Goal: Use online tool/utility: Utilize a website feature to perform a specific function

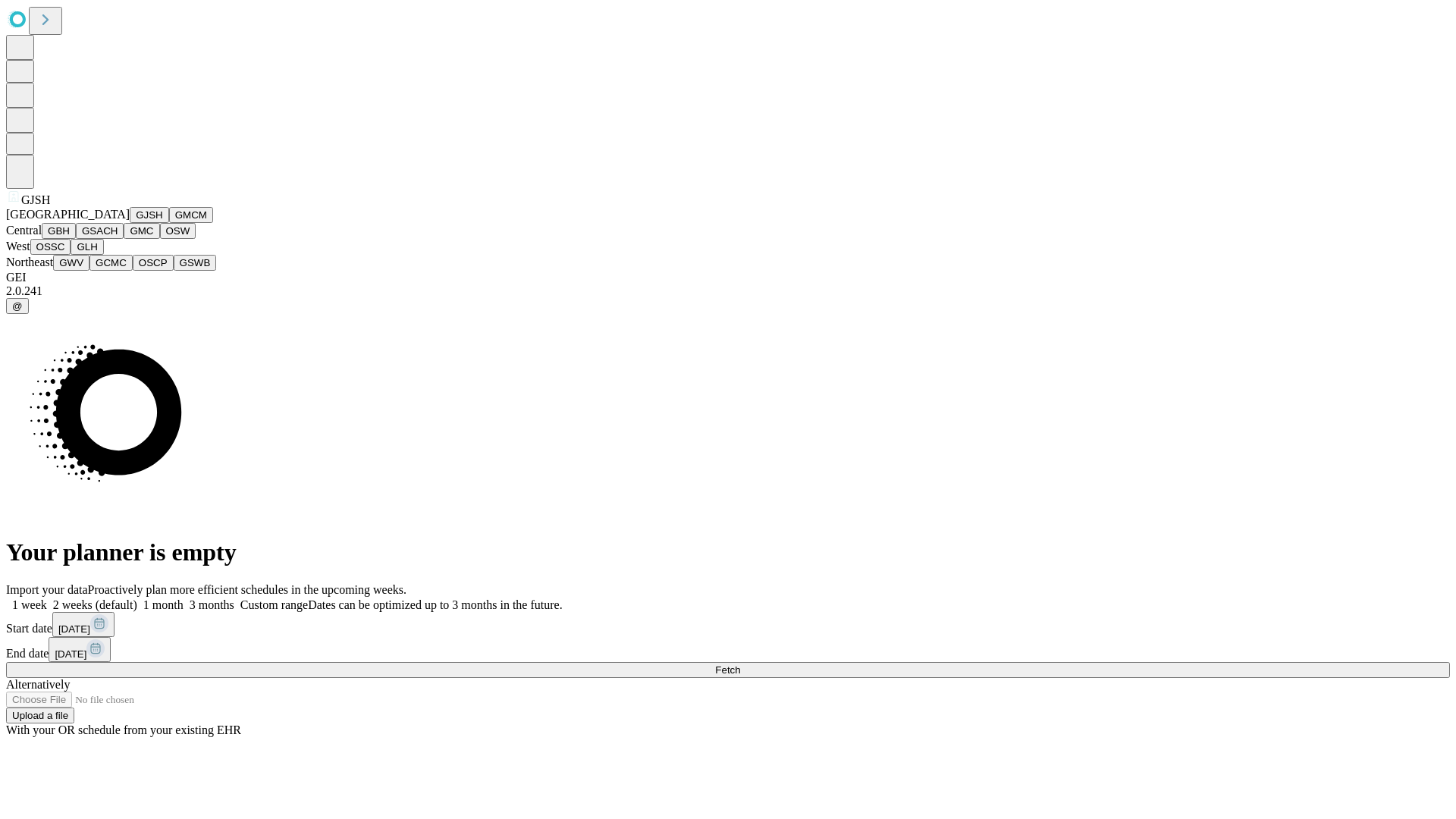
click at [130, 223] on button "GJSH" at bounding box center [149, 215] width 39 height 16
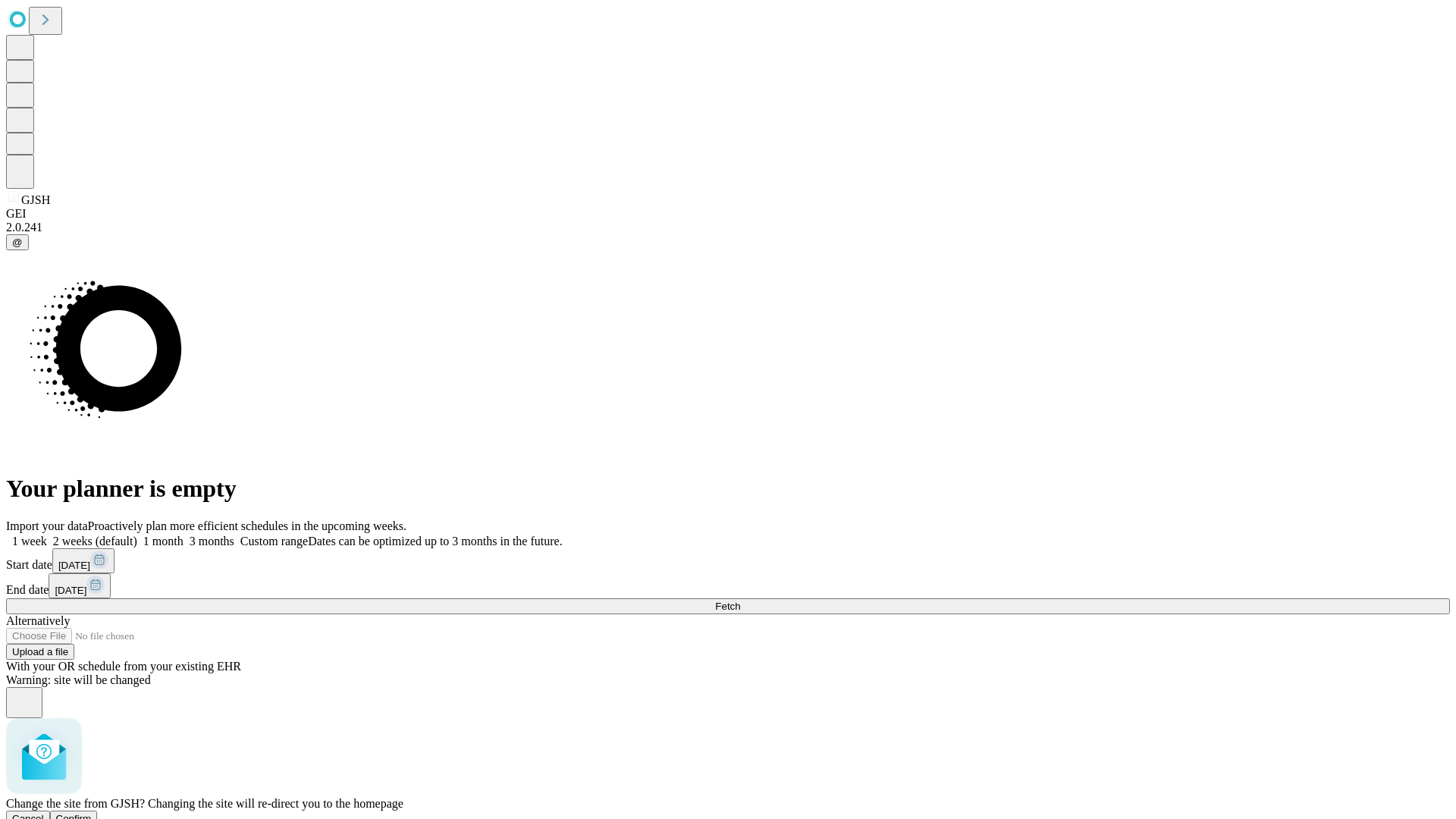
click at [92, 813] on span "Confirm" at bounding box center [73, 818] width 35 height 11
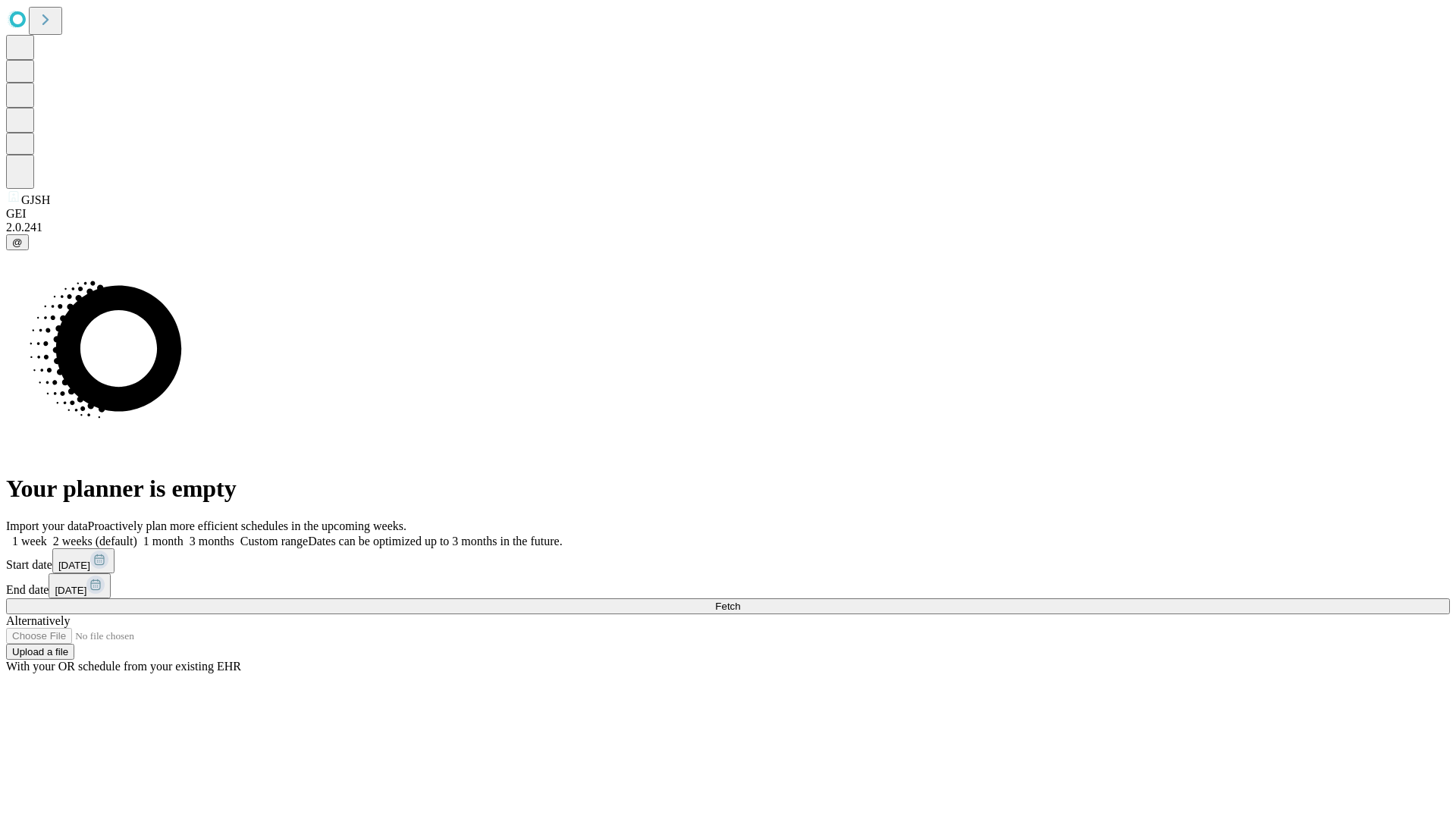
click at [137, 535] on label "2 weeks (default)" at bounding box center [92, 541] width 90 height 13
click at [740, 601] on span "Fetch" at bounding box center [727, 606] width 25 height 11
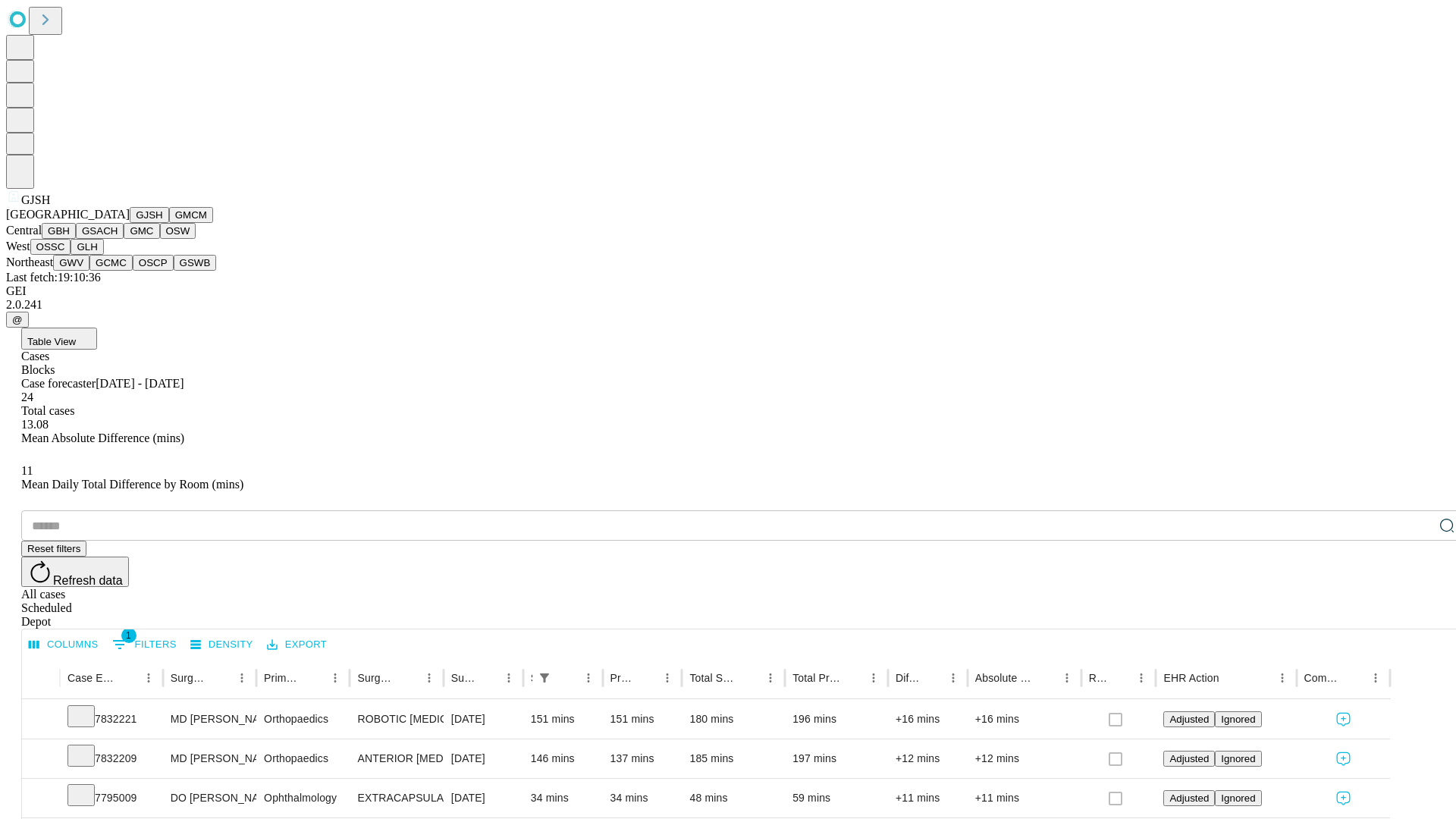
click at [169, 223] on button "GMCM" at bounding box center [191, 215] width 44 height 16
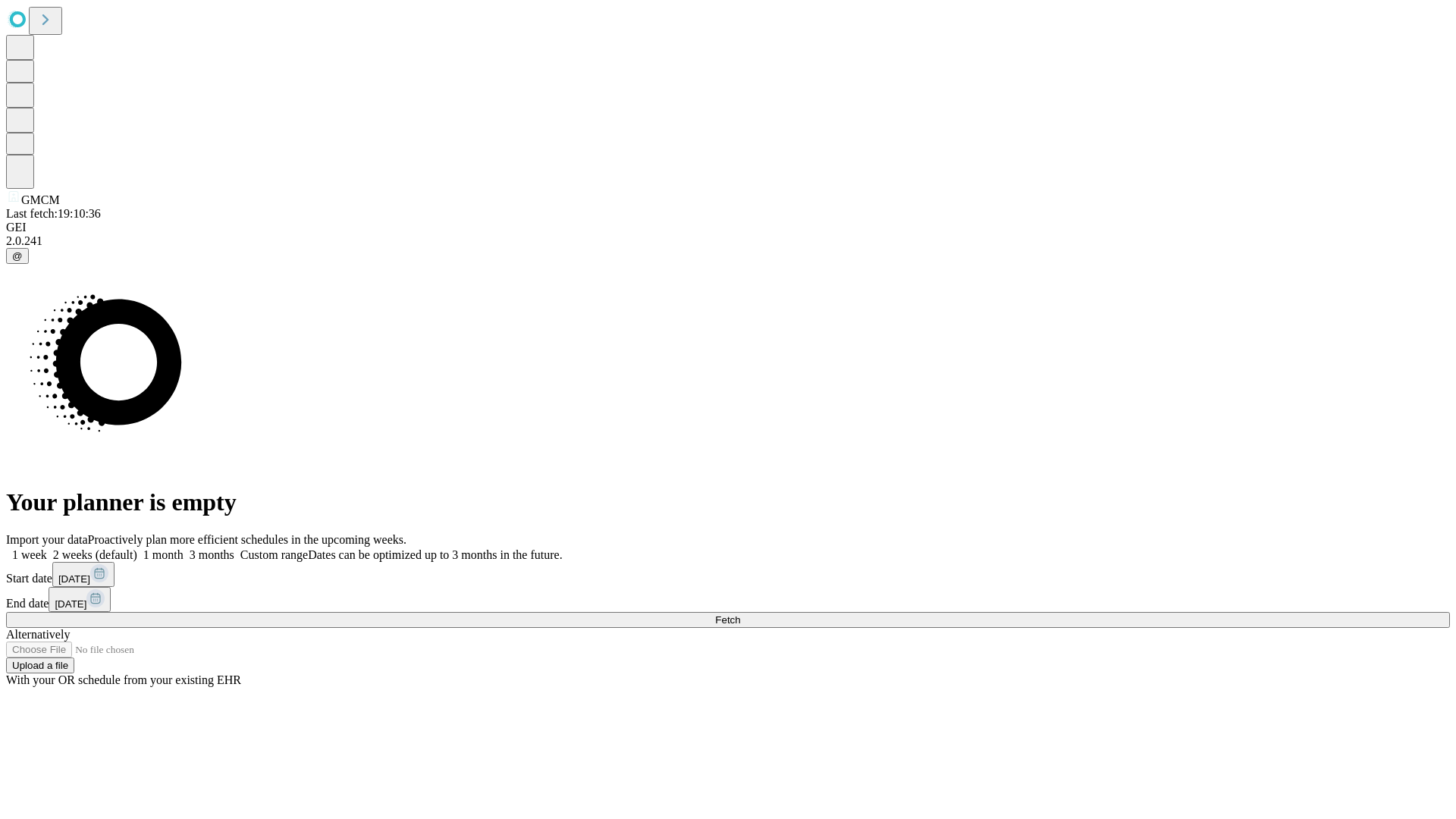
click at [137, 548] on label "2 weeks (default)" at bounding box center [92, 554] width 90 height 13
click at [740, 614] on span "Fetch" at bounding box center [727, 620] width 25 height 11
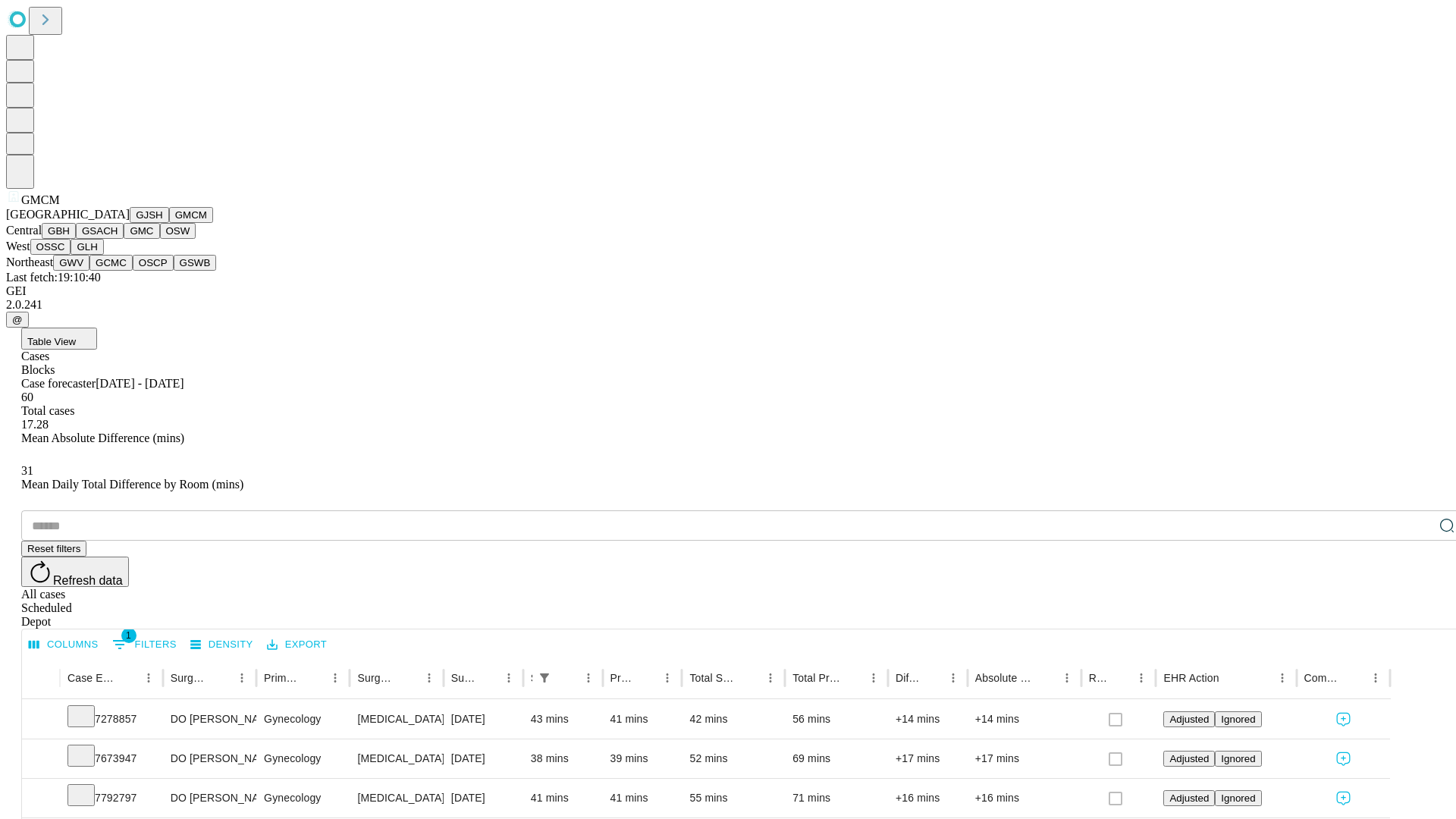
click at [76, 239] on button "GBH" at bounding box center [58, 231] width 34 height 16
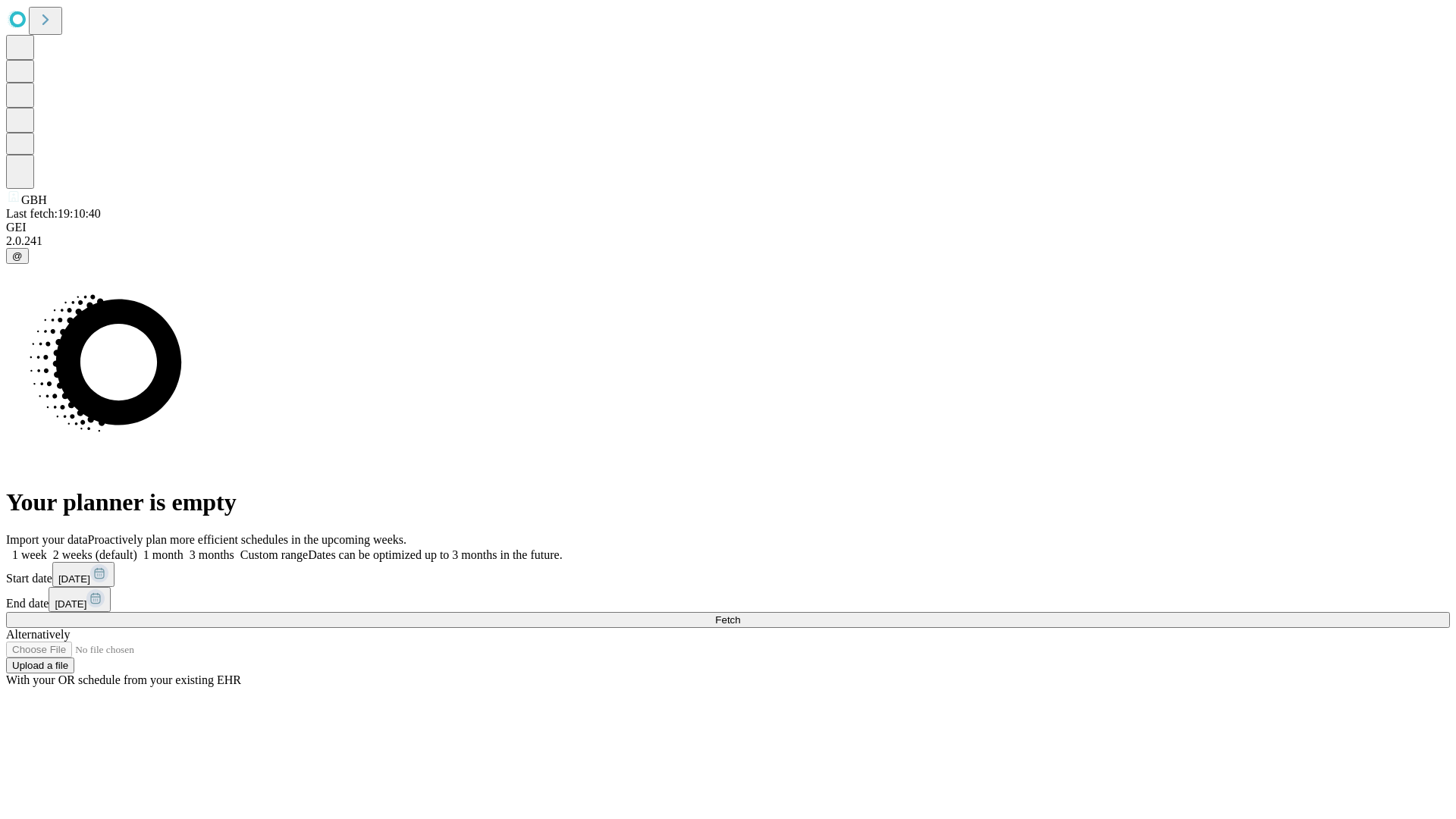
click at [137, 548] on label "2 weeks (default)" at bounding box center [92, 554] width 90 height 13
click at [740, 614] on span "Fetch" at bounding box center [727, 620] width 25 height 11
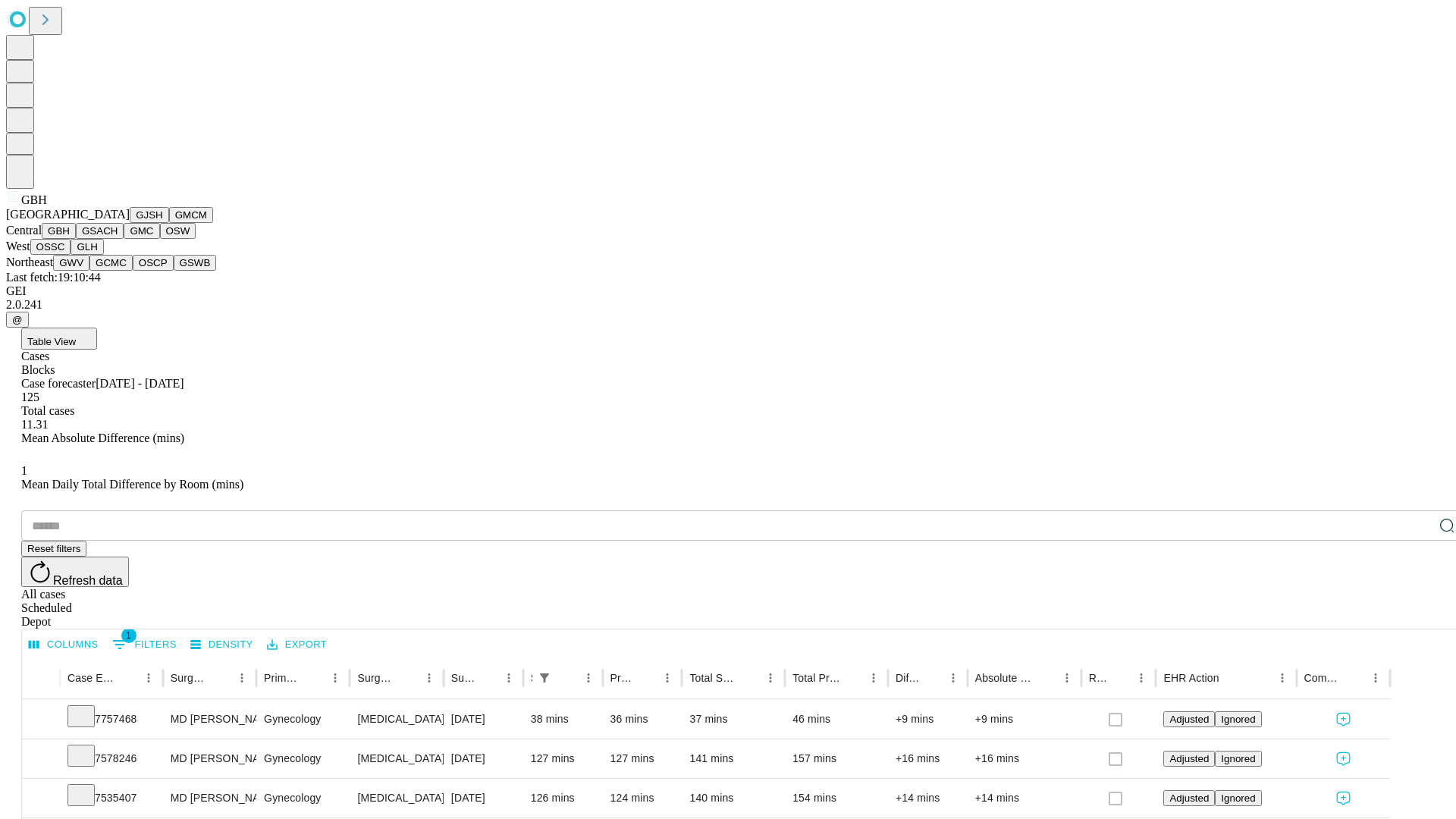
click at [118, 239] on button "GSACH" at bounding box center [100, 231] width 48 height 16
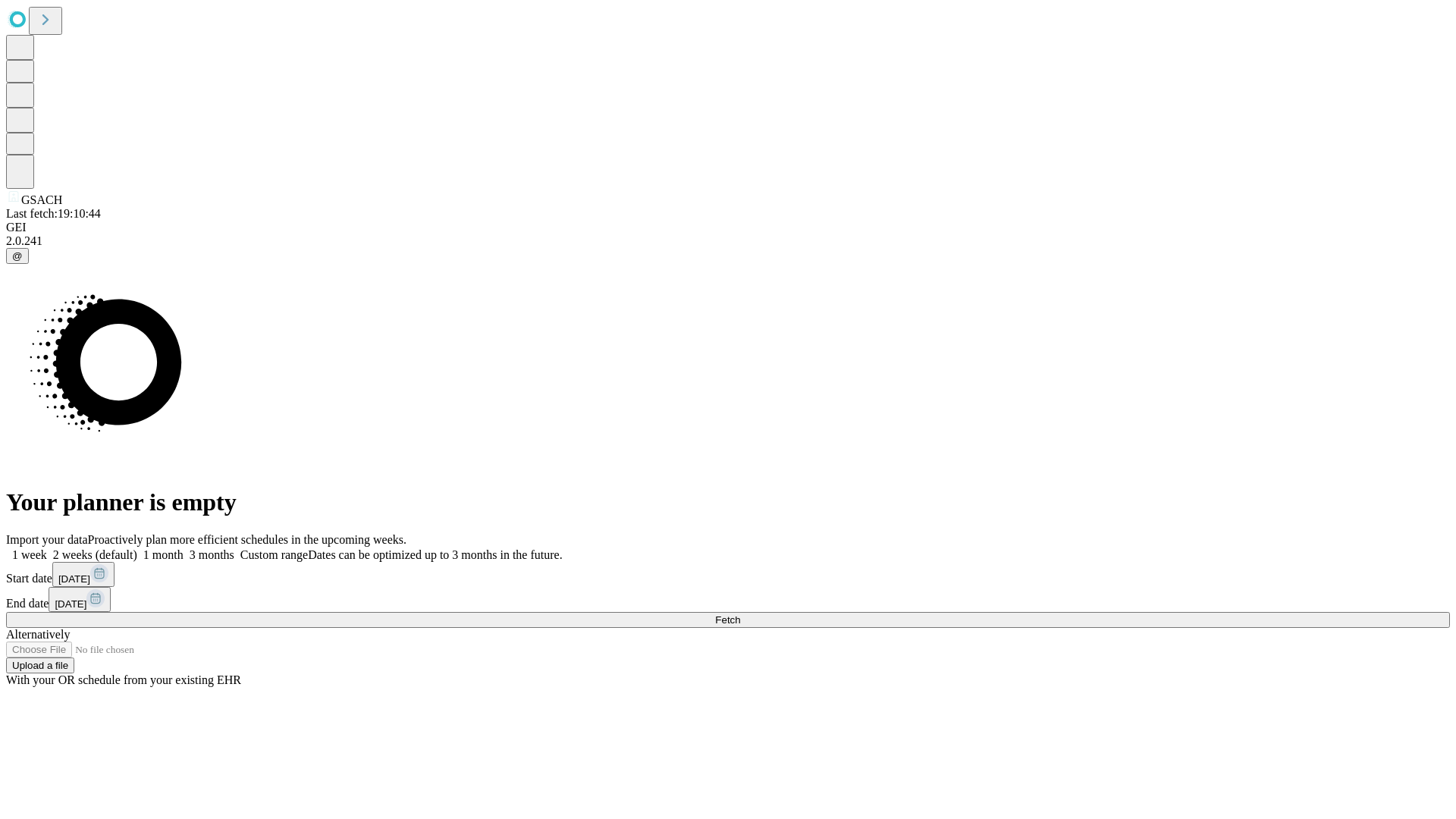
click at [137, 548] on label "2 weeks (default)" at bounding box center [92, 554] width 90 height 13
click at [740, 614] on span "Fetch" at bounding box center [727, 620] width 25 height 11
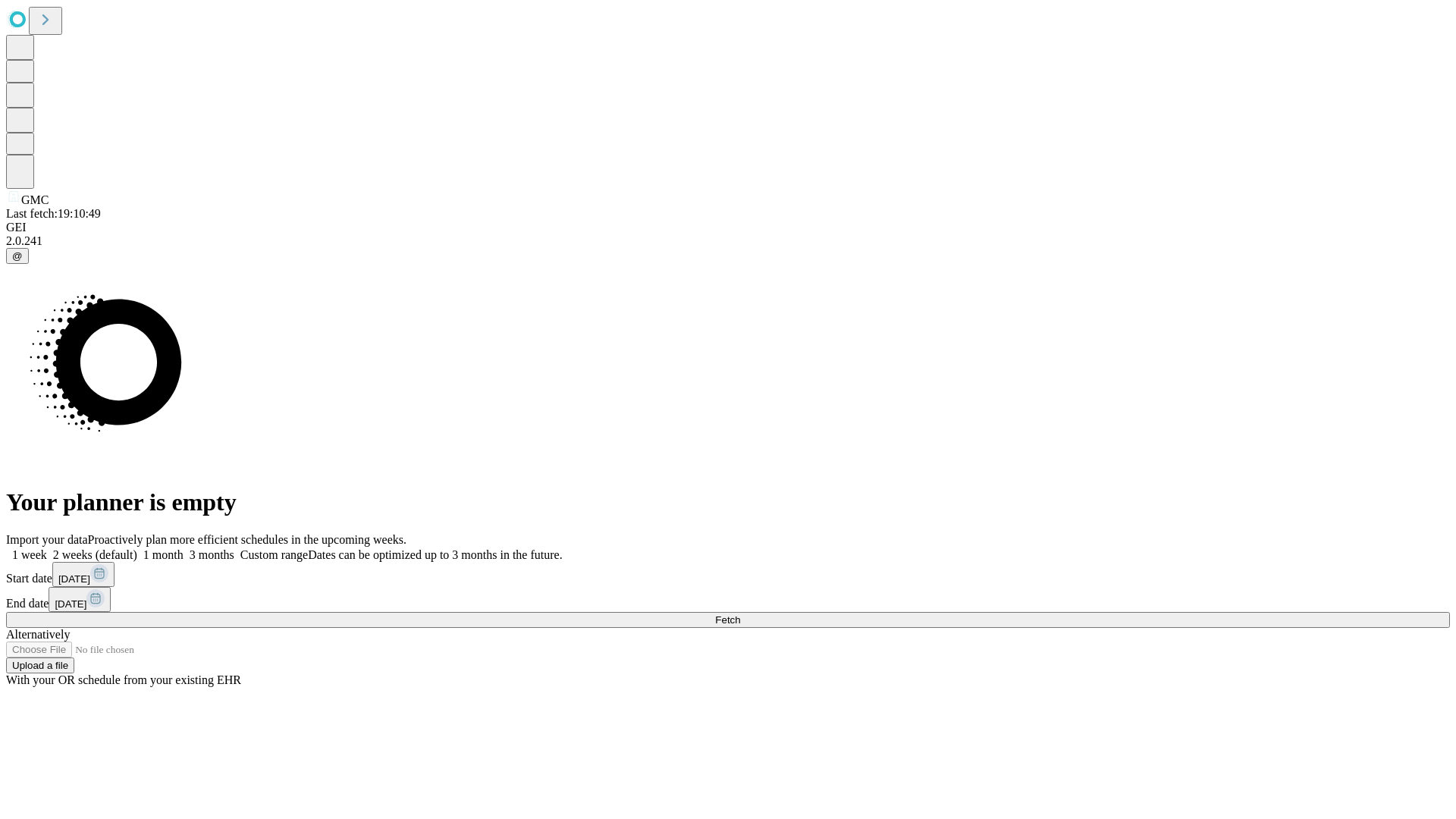
click at [740, 614] on span "Fetch" at bounding box center [727, 620] width 25 height 11
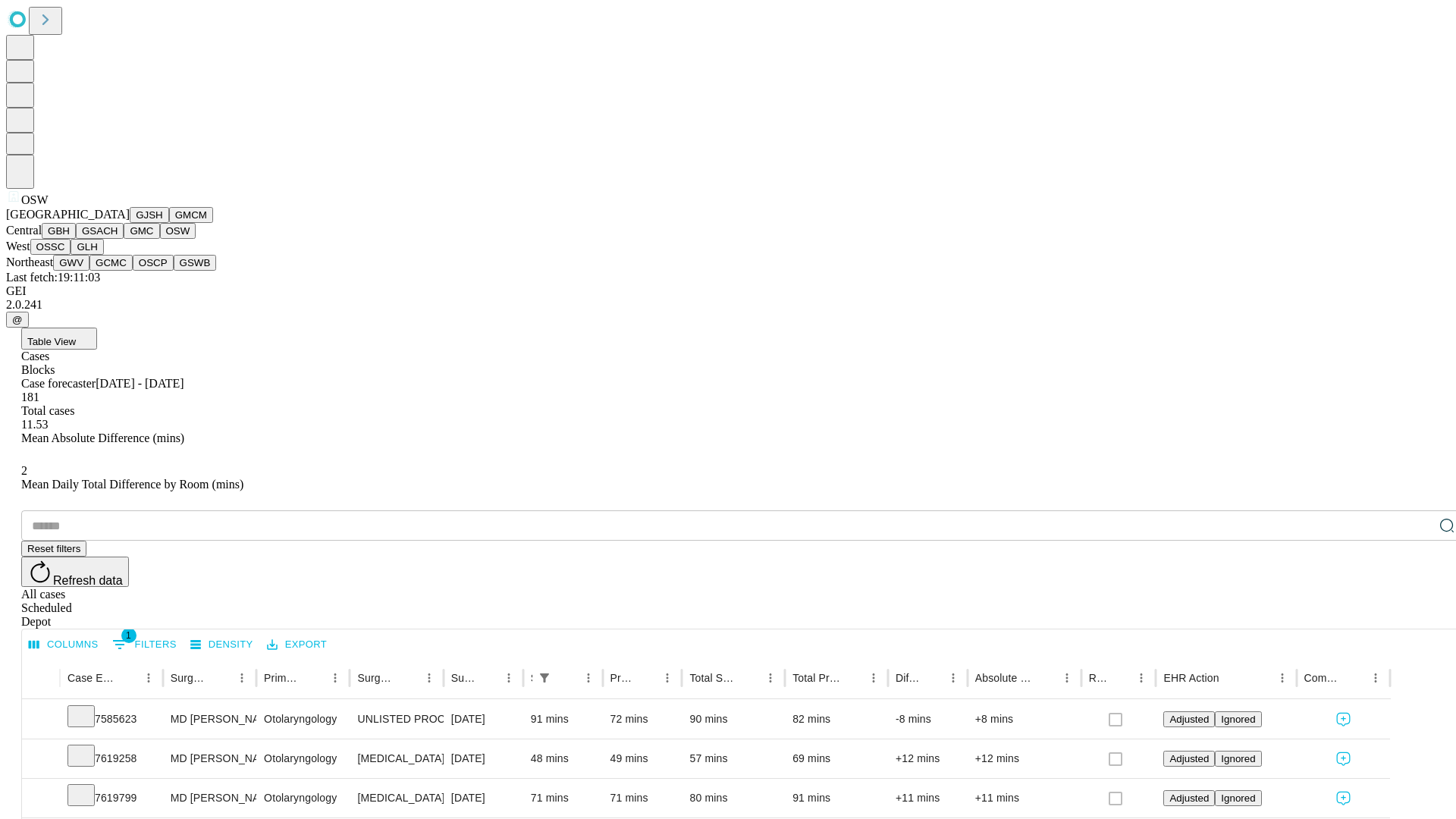
click at [71, 254] on button "OSSC" at bounding box center [51, 247] width 41 height 16
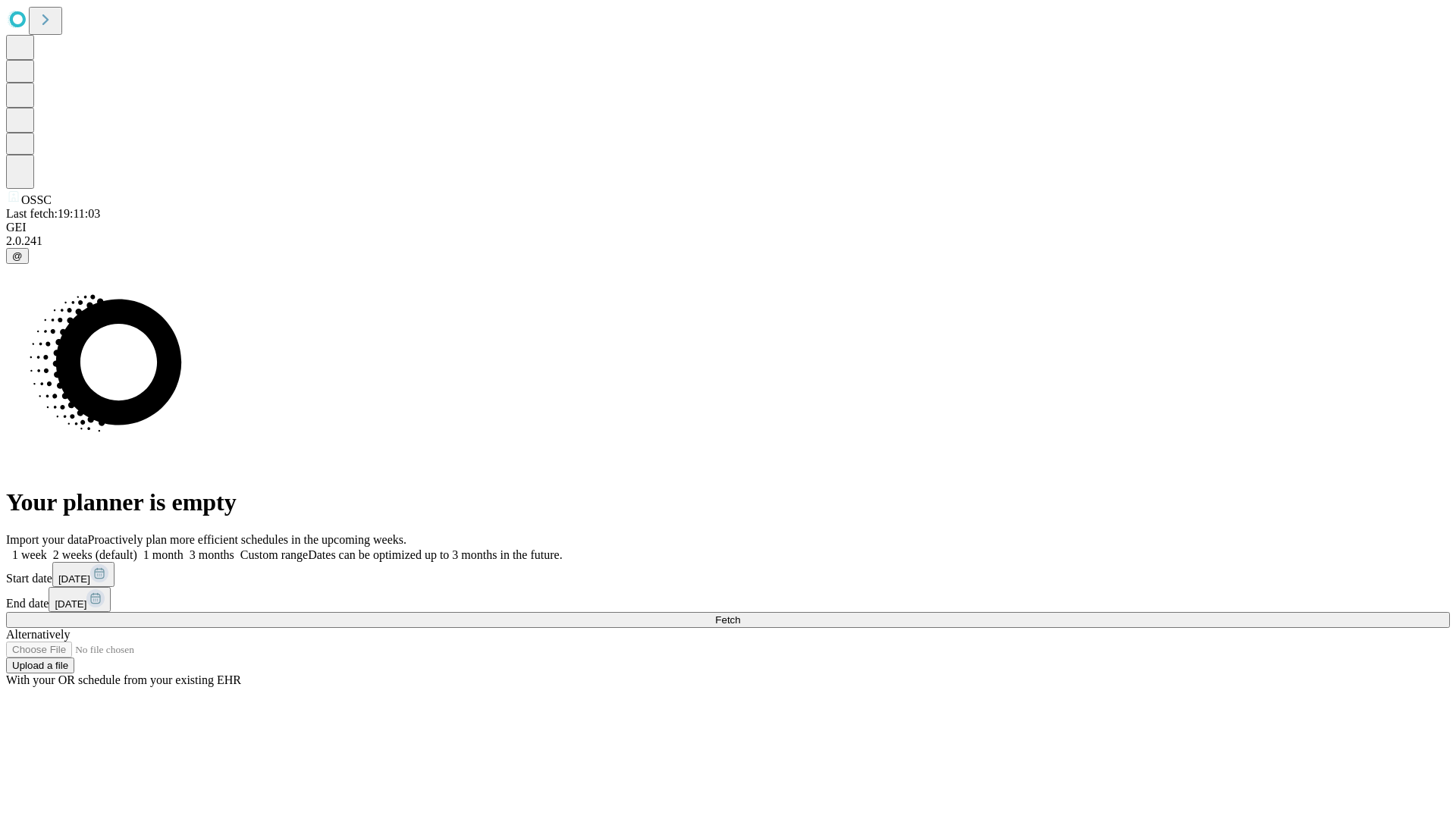
click at [137, 548] on label "2 weeks (default)" at bounding box center [92, 554] width 90 height 13
click at [740, 614] on span "Fetch" at bounding box center [727, 620] width 25 height 11
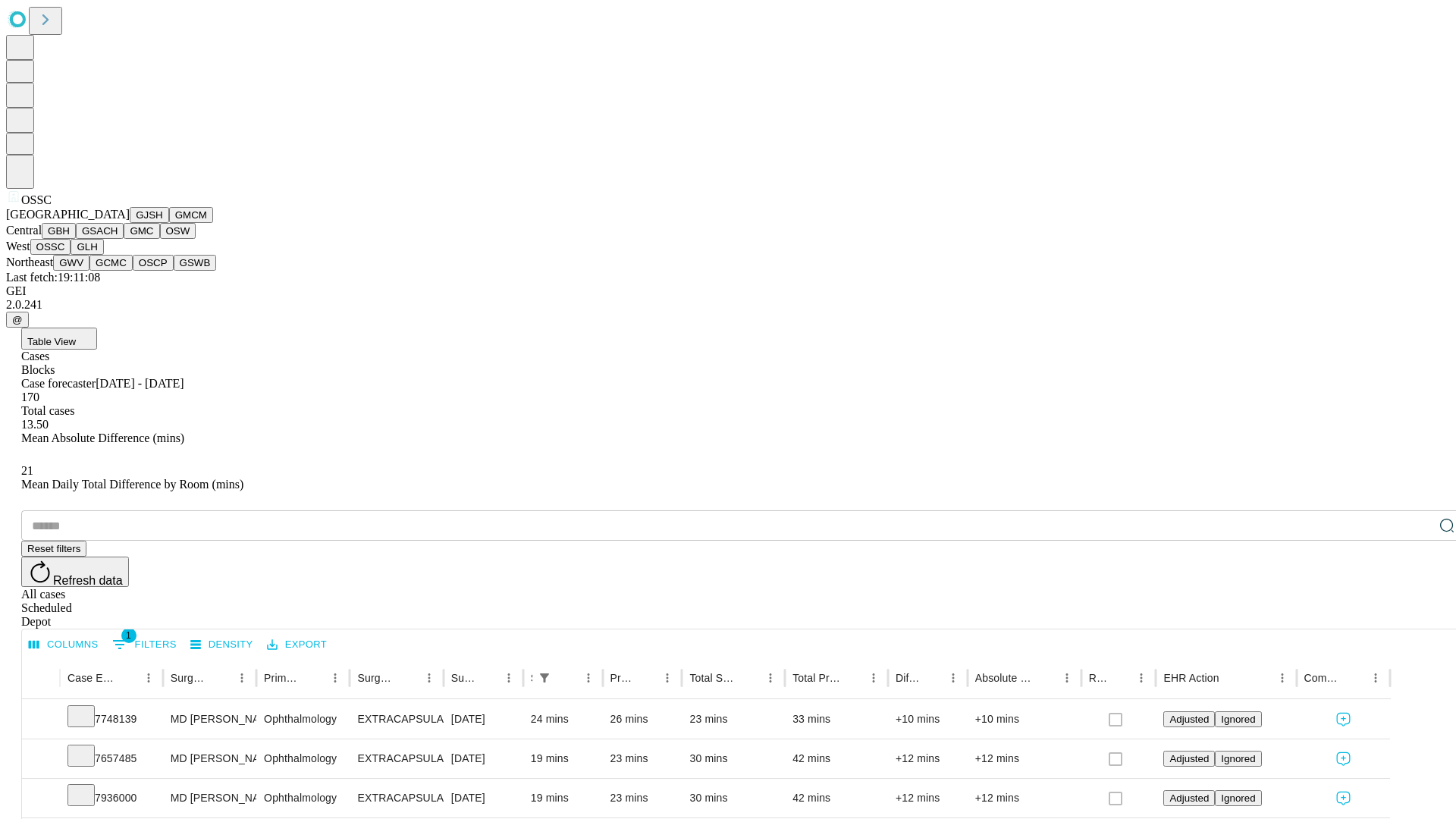
click at [103, 254] on button "GLH" at bounding box center [87, 247] width 33 height 16
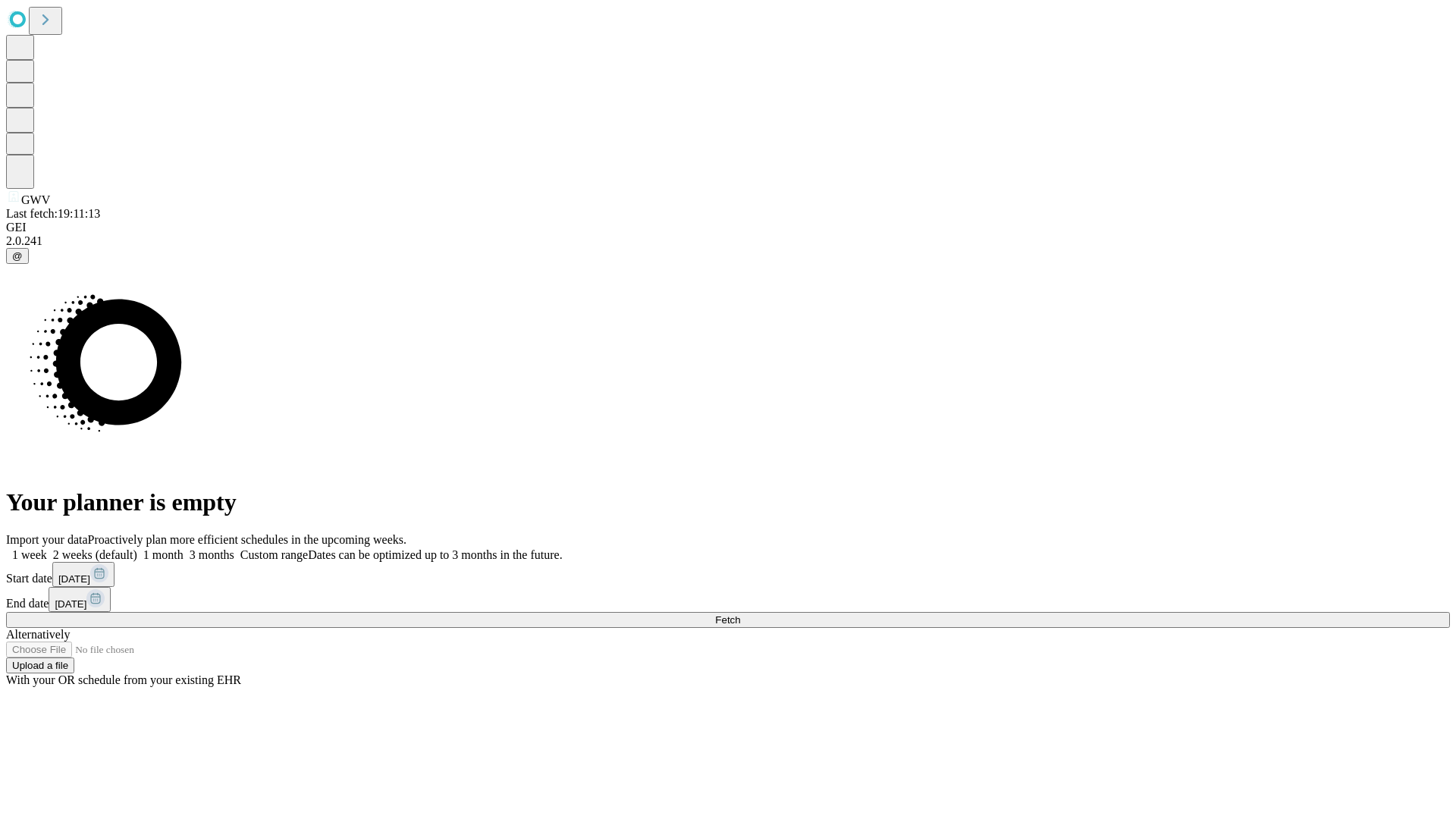
click at [740, 614] on span "Fetch" at bounding box center [727, 620] width 25 height 11
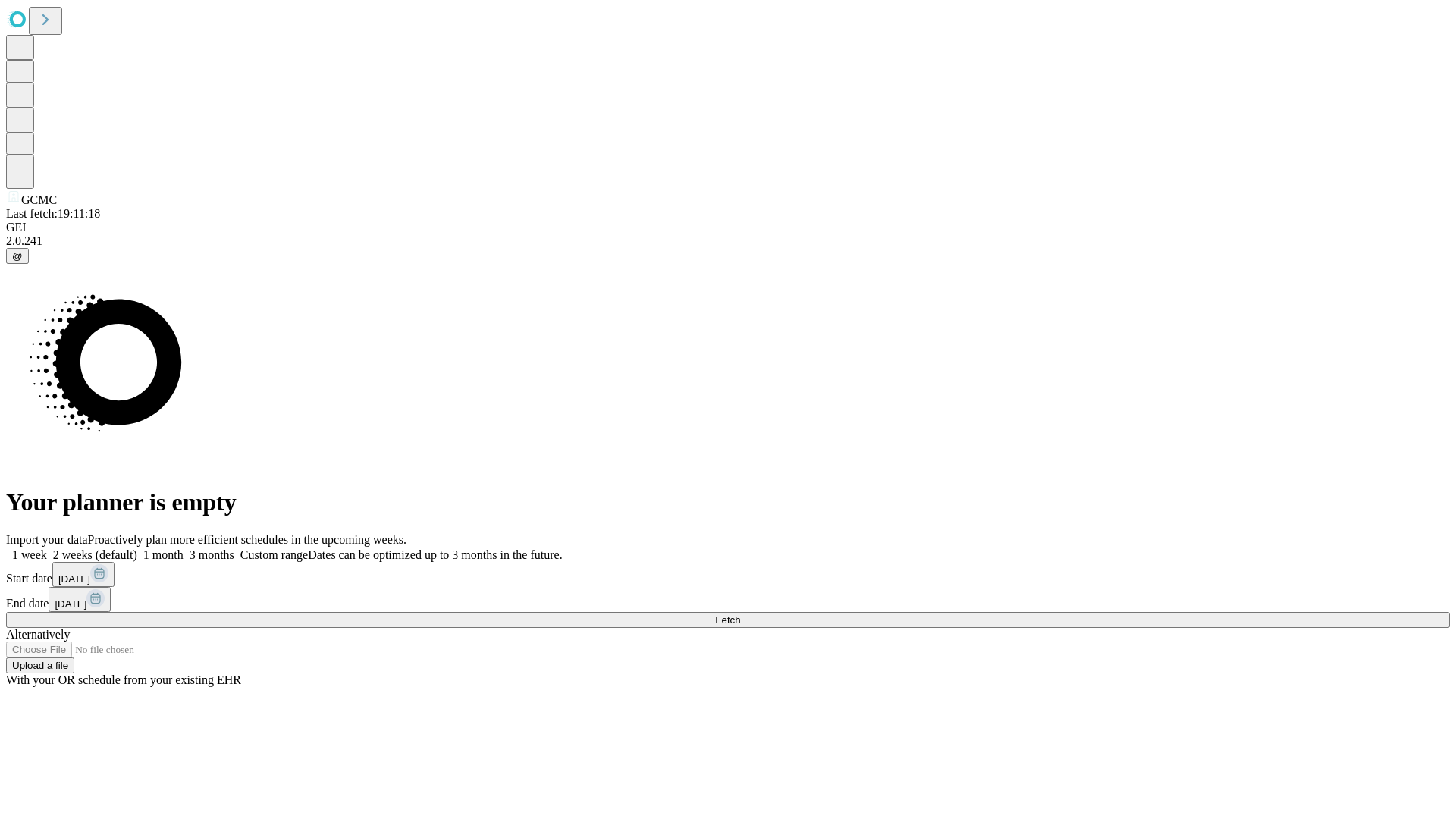
click at [137, 548] on label "2 weeks (default)" at bounding box center [92, 554] width 90 height 13
click at [740, 614] on span "Fetch" at bounding box center [727, 620] width 25 height 11
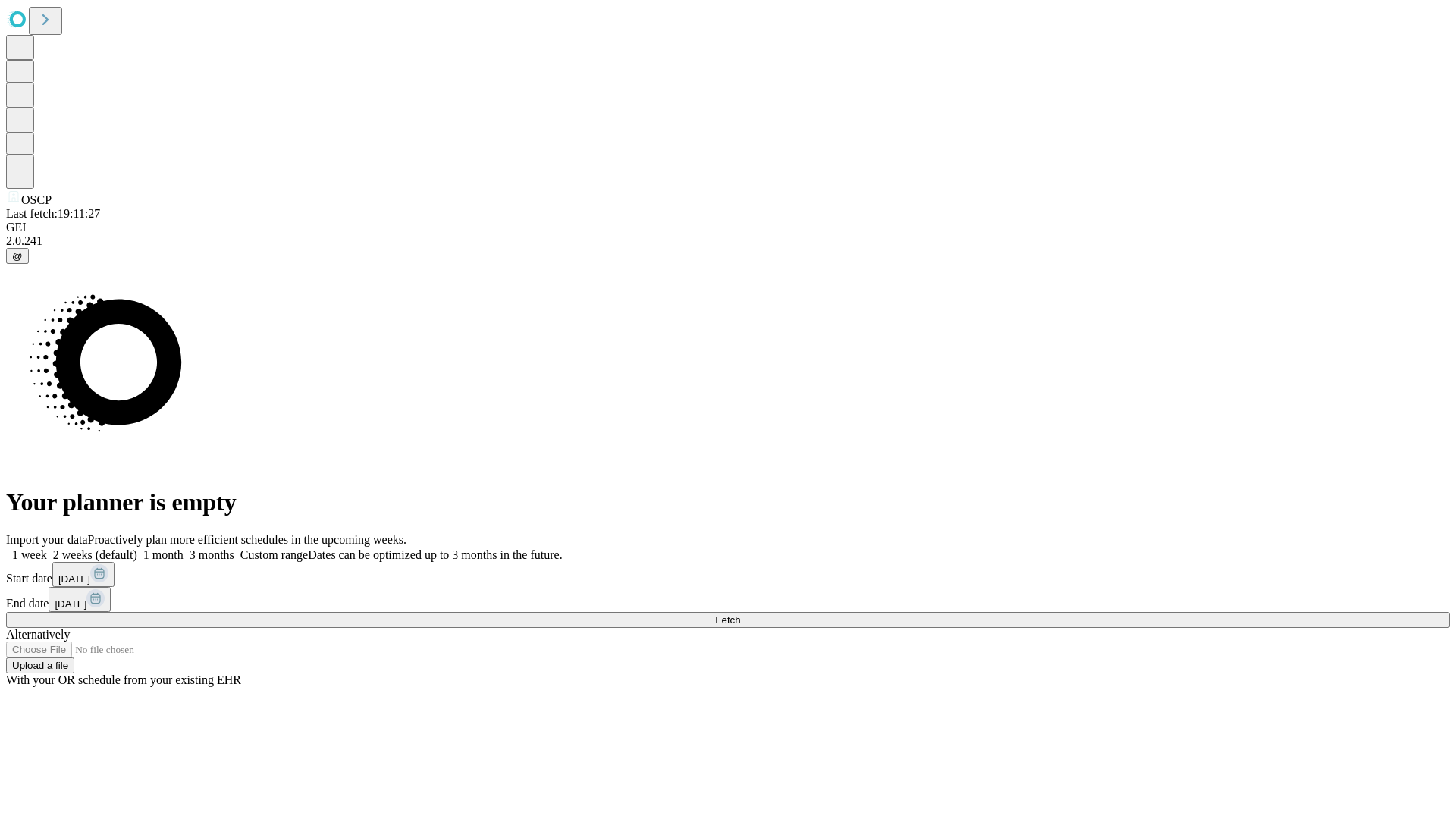
click at [137, 548] on label "2 weeks (default)" at bounding box center [92, 554] width 90 height 13
click at [740, 614] on span "Fetch" at bounding box center [727, 620] width 25 height 11
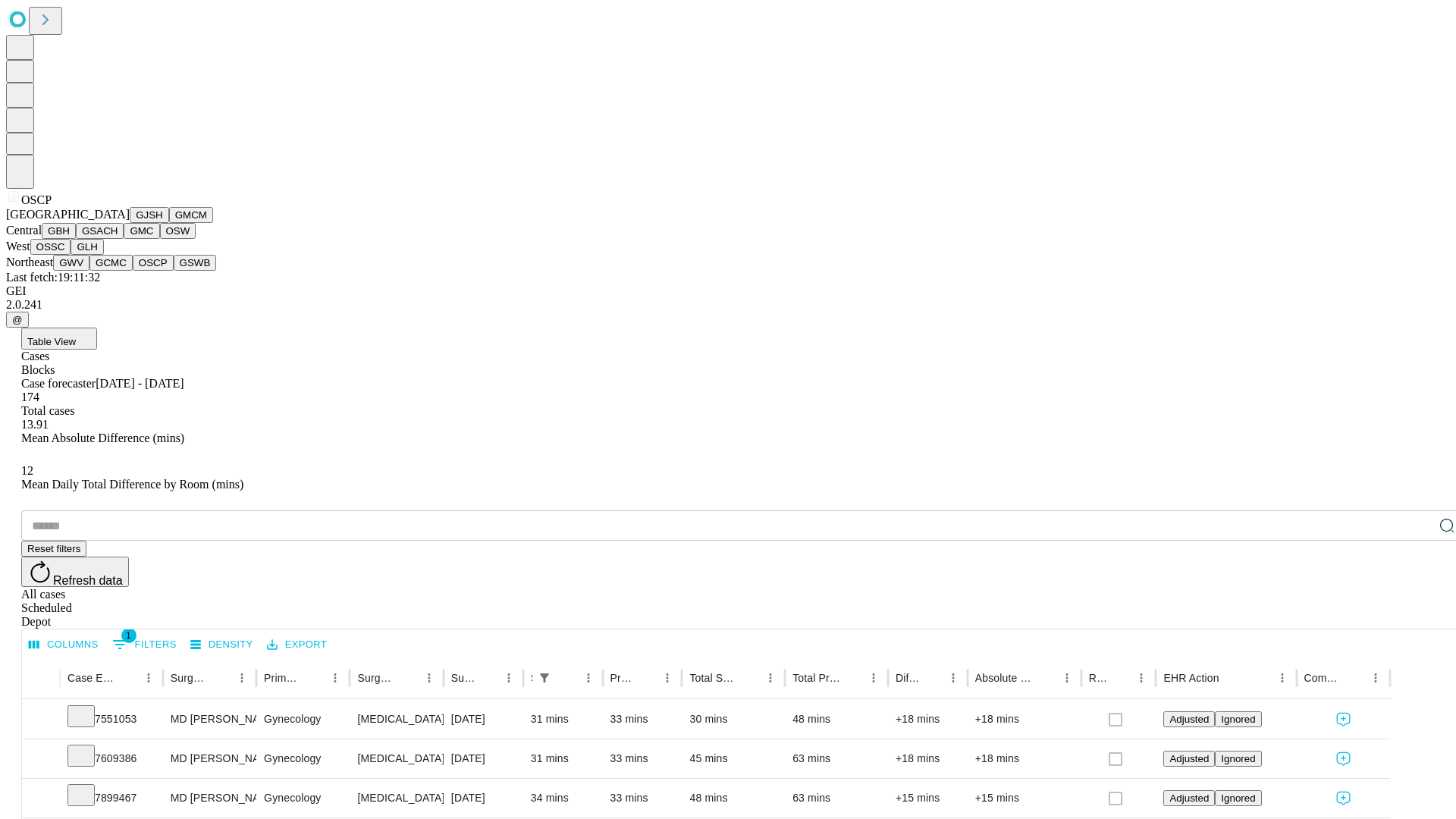
click at [174, 271] on button "GSWB" at bounding box center [195, 262] width 43 height 16
